Goal: Task Accomplishment & Management: Use online tool/utility

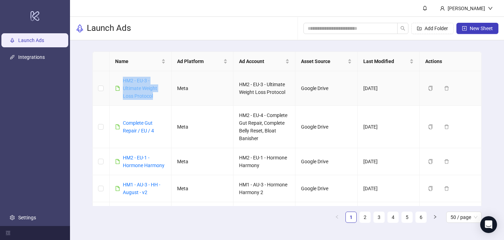
drag, startPoint x: 162, startPoint y: 93, endPoint x: 124, endPoint y: 79, distance: 40.3
click at [124, 79] on div "HM2 - EU-3 - Ultimate Weight Loss Protocol" at bounding box center [144, 88] width 43 height 23
copy link "HM2 - EU-3 - Ultimate Weight Loss Protocol"
click at [487, 24] on button "New Sheet" at bounding box center [477, 28] width 42 height 11
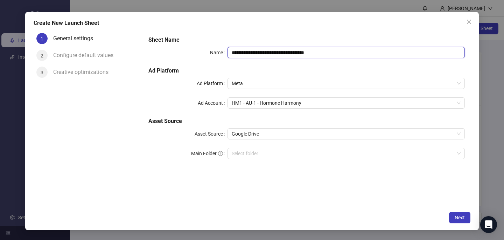
click at [259, 56] on input "**********" at bounding box center [345, 52] width 237 height 11
paste input "*"
type input "**********"
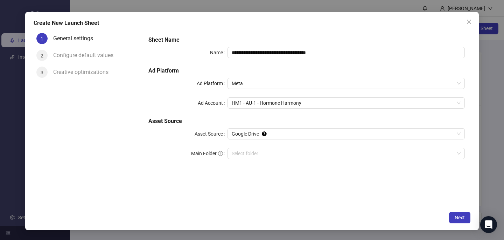
click at [260, 33] on div "**********" at bounding box center [306, 101] width 322 height 137
click at [256, 97] on div "HM1 - AU-1 - Hormone Harmony" at bounding box center [345, 102] width 237 height 11
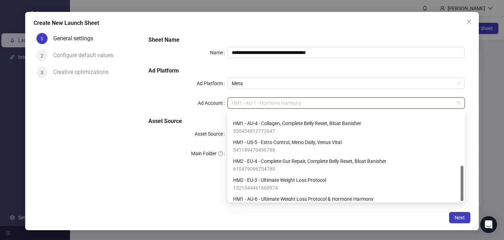
scroll to position [137, 0]
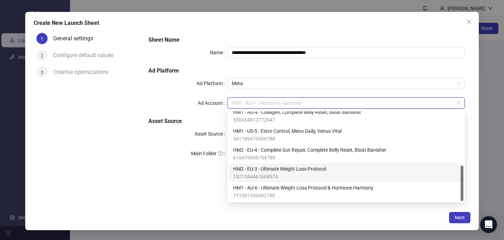
click at [261, 168] on span "HM2 - EU-3 - Ultimate Weight Loss Protocol" at bounding box center [279, 169] width 93 height 8
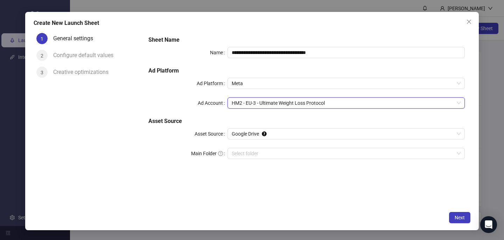
click at [318, 205] on div "**********" at bounding box center [306, 118] width 327 height 177
click at [462, 218] on span "Next" at bounding box center [459, 217] width 10 height 6
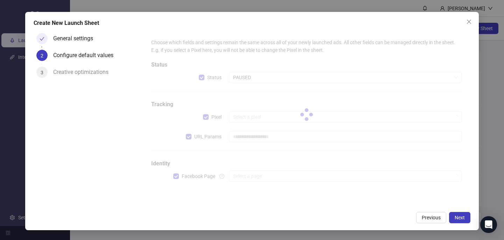
type input "**********"
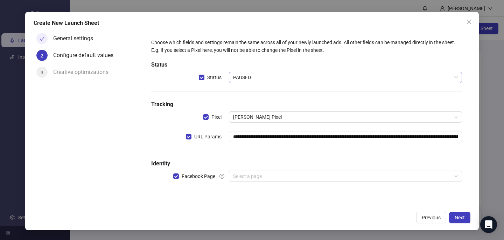
click at [311, 75] on span "PAUSED" at bounding box center [345, 77] width 225 height 10
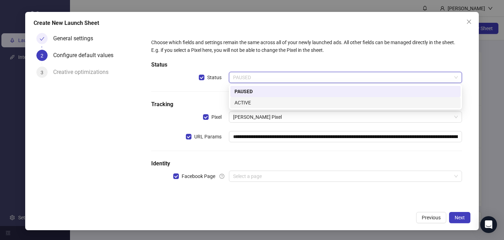
click at [301, 99] on div "ACTIVE" at bounding box center [345, 103] width 222 height 8
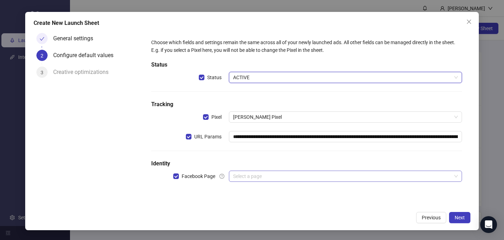
click at [271, 175] on input "search" at bounding box center [342, 176] width 218 height 10
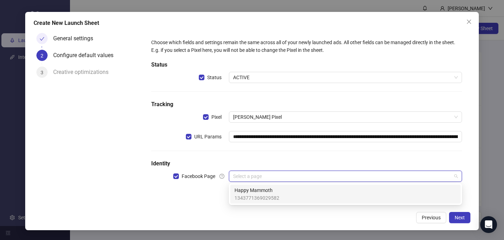
click at [273, 190] on span "Happy Mammoth" at bounding box center [256, 190] width 45 height 8
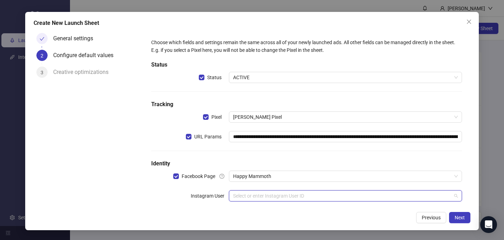
click at [273, 194] on input "search" at bounding box center [342, 195] width 218 height 10
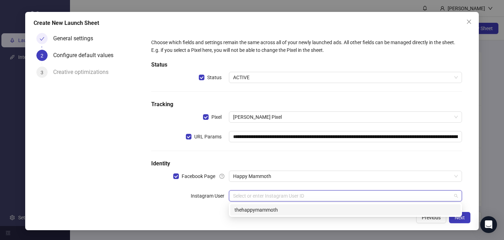
click at [277, 212] on div "thehappymammoth" at bounding box center [345, 210] width 222 height 8
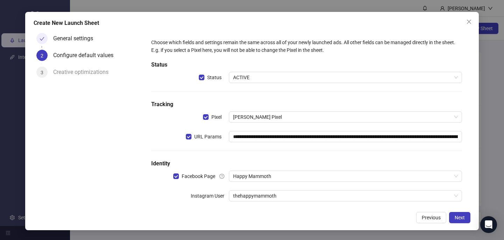
click at [328, 215] on div "Previous Next" at bounding box center [252, 217] width 436 height 11
click at [463, 217] on span "Next" at bounding box center [459, 217] width 10 height 6
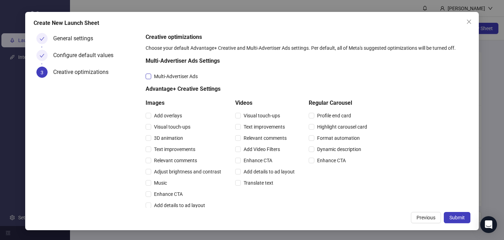
click at [171, 78] on span "Multi-Advertiser Ads" at bounding box center [175, 76] width 49 height 8
click at [164, 159] on span "Relevant comments" at bounding box center [175, 160] width 49 height 8
click at [273, 137] on span "Relevant comments" at bounding box center [265, 138] width 49 height 8
click at [456, 214] on span "Submit" at bounding box center [456, 217] width 15 height 6
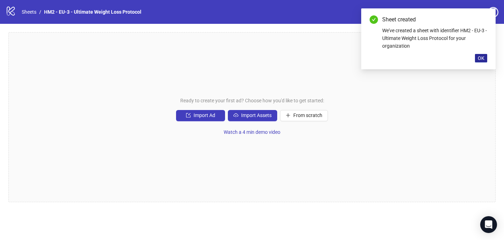
click at [485, 59] on button "OK" at bounding box center [481, 58] width 12 height 8
